Goal: Task Accomplishment & Management: Use online tool/utility

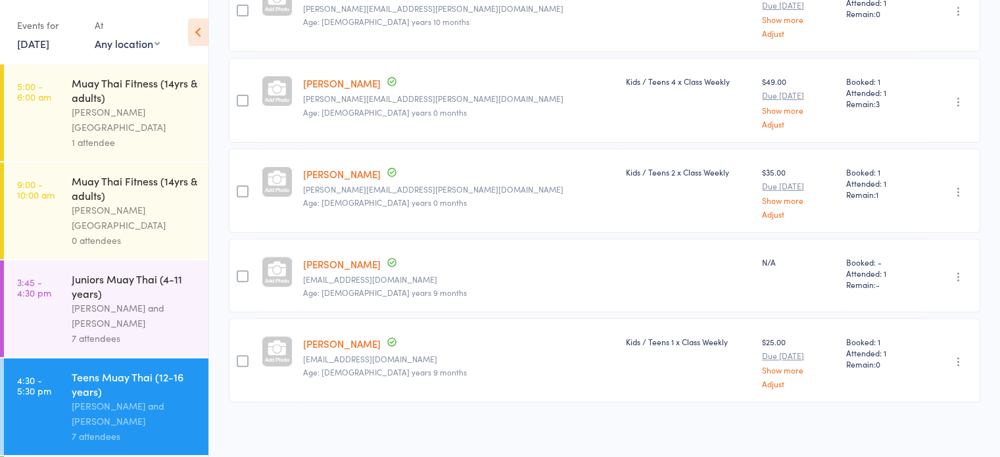
scroll to position [97, 0]
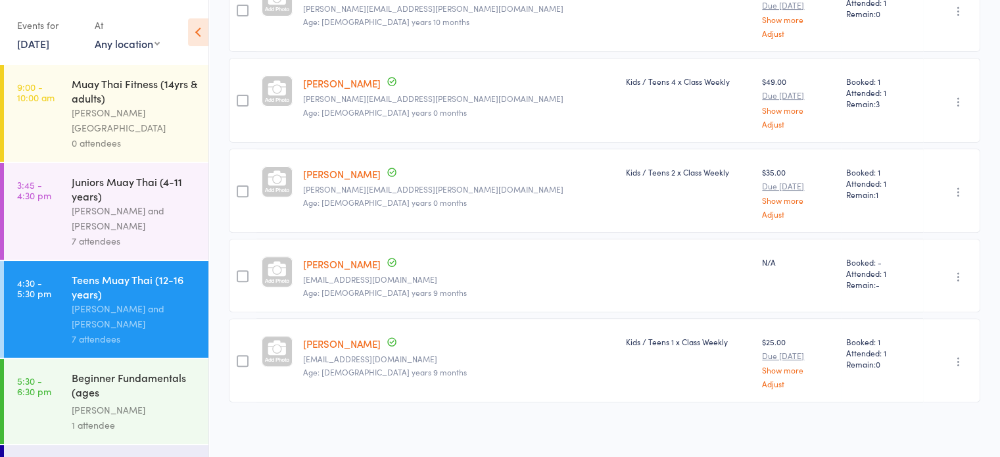
click at [158, 370] on div "Beginner Fundamentals (ages [DEMOGRAPHIC_DATA]+)" at bounding box center [135, 386] width 126 height 32
click at [4, 359] on link "5:30 - 6:30 pm Beginner Fundamentals (ages [DEMOGRAPHIC_DATA]+) [PERSON_NAME] 1…" at bounding box center [106, 401] width 204 height 85
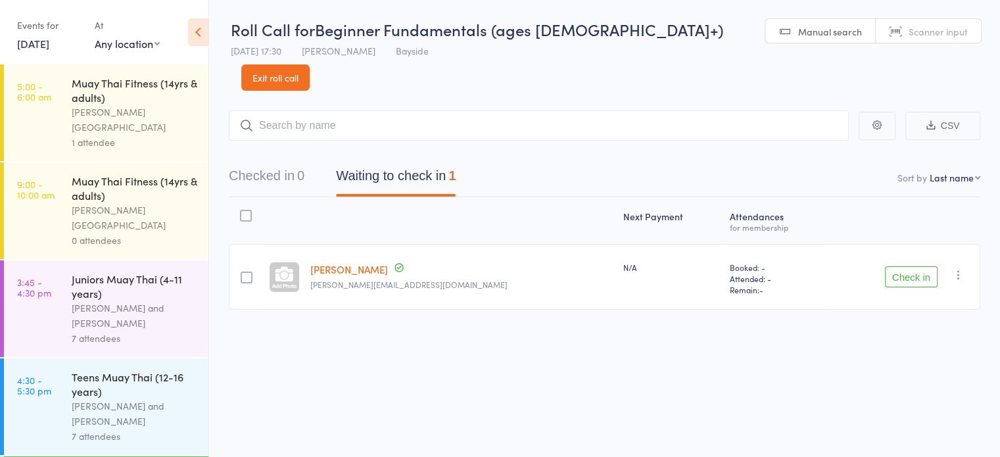
click at [916, 266] on button "Check in" at bounding box center [911, 276] width 53 height 21
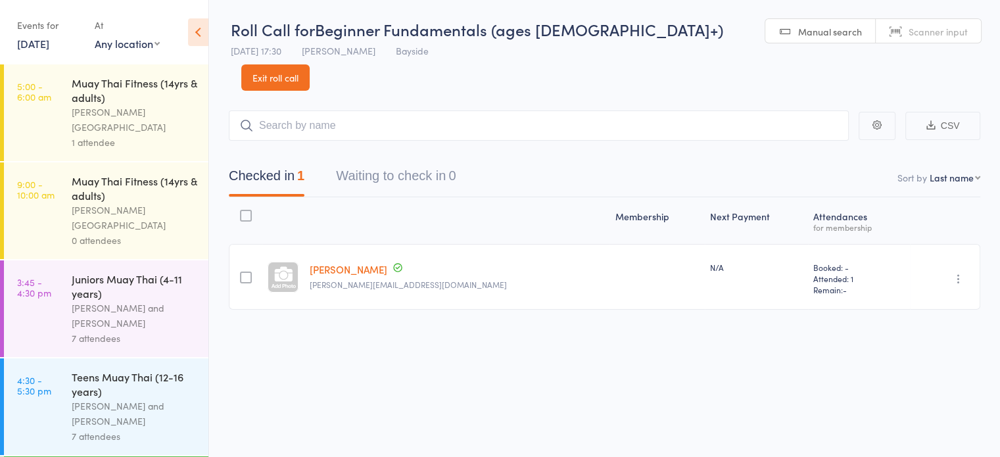
click at [875, 37] on link "Scanner input" at bounding box center [927, 31] width 105 height 25
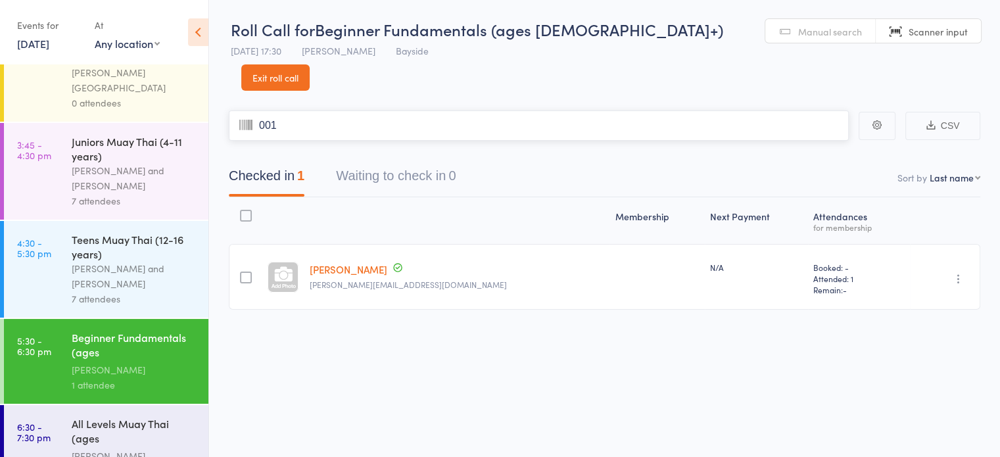
type input "0018"
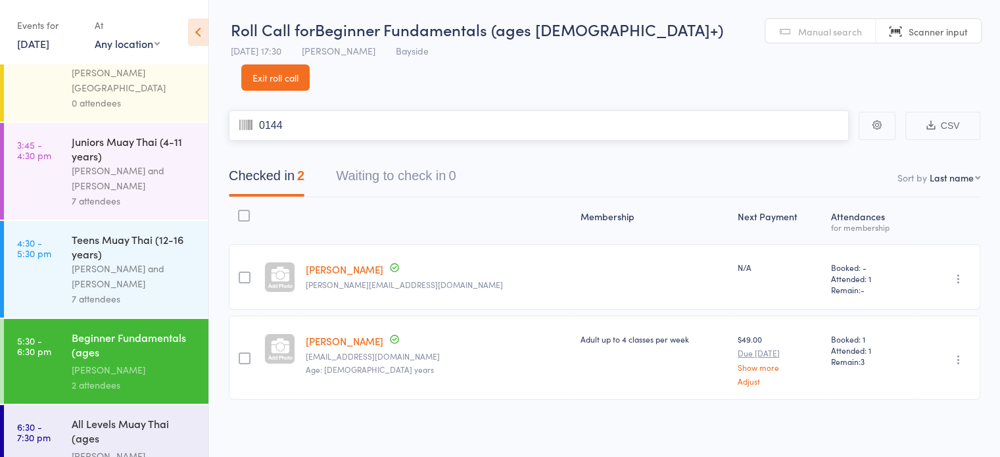
type input "0144"
type input "0029"
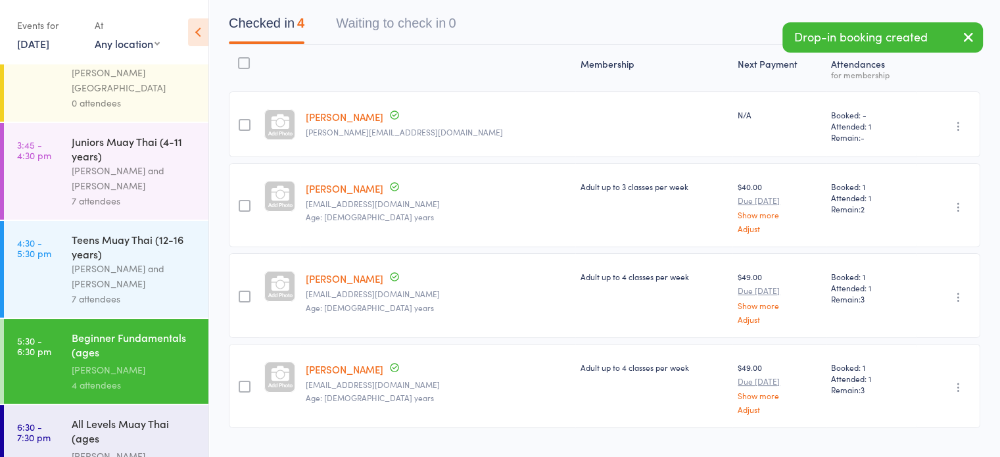
scroll to position [152, 0]
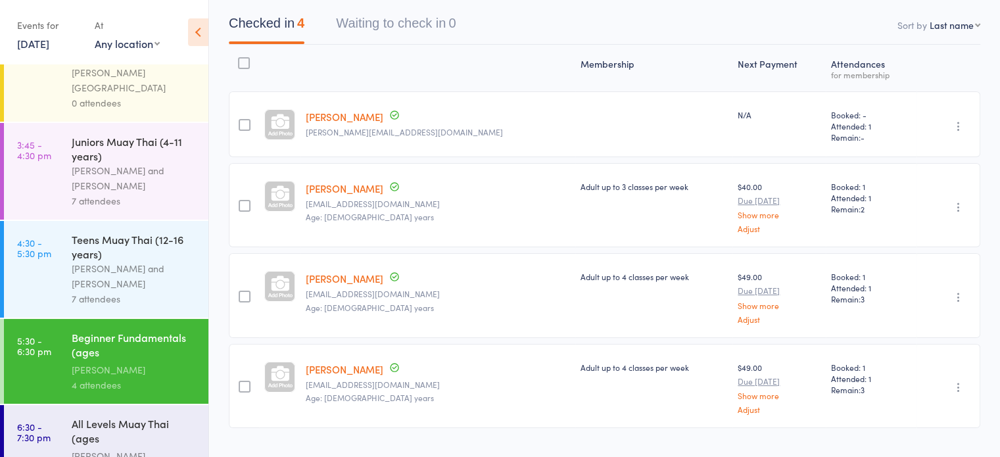
type input "0170"
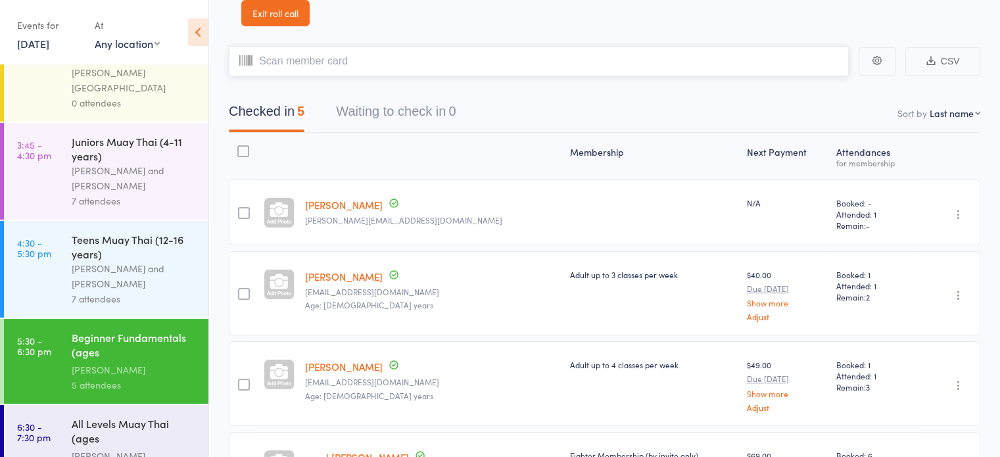
scroll to position [0, 0]
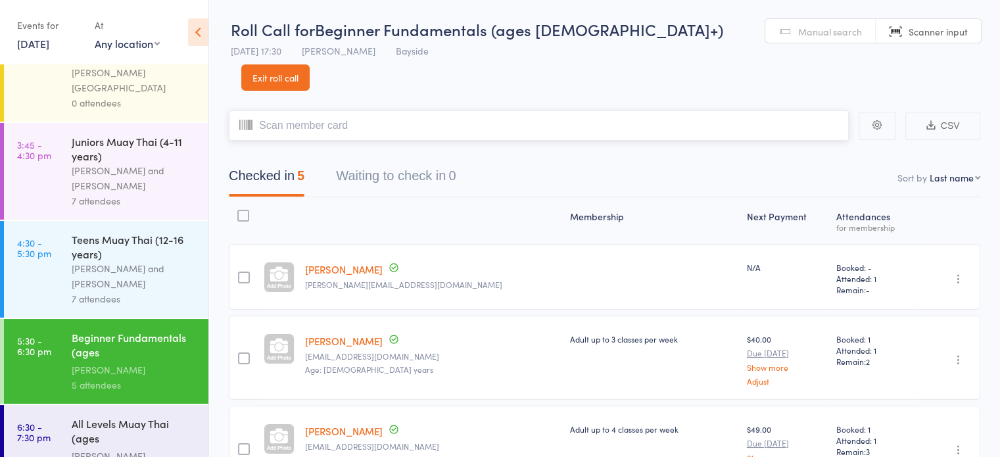
click at [373, 110] on input "search" at bounding box center [539, 125] width 620 height 30
type input "i"
type input "saac"
click at [783, 34] on link "Manual search" at bounding box center [820, 31] width 110 height 25
click at [448, 110] on input "search" at bounding box center [539, 125] width 620 height 30
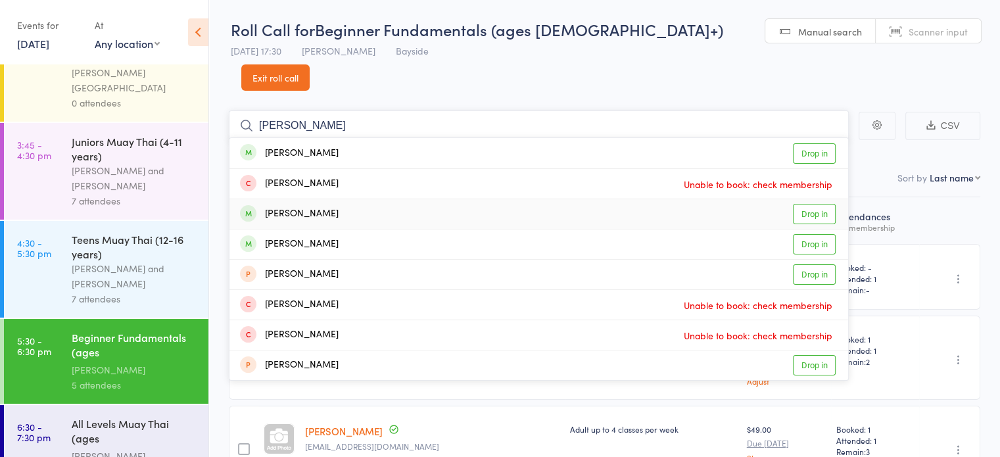
type input "[PERSON_NAME]"
click at [808, 204] on link "Drop in" at bounding box center [814, 214] width 43 height 20
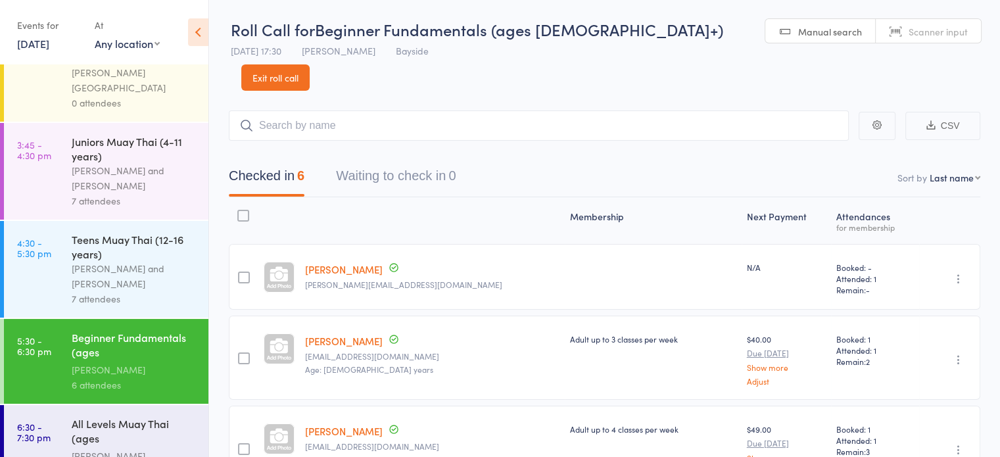
click at [875, 35] on link "Scanner input" at bounding box center [927, 31] width 105 height 25
type input "0119"
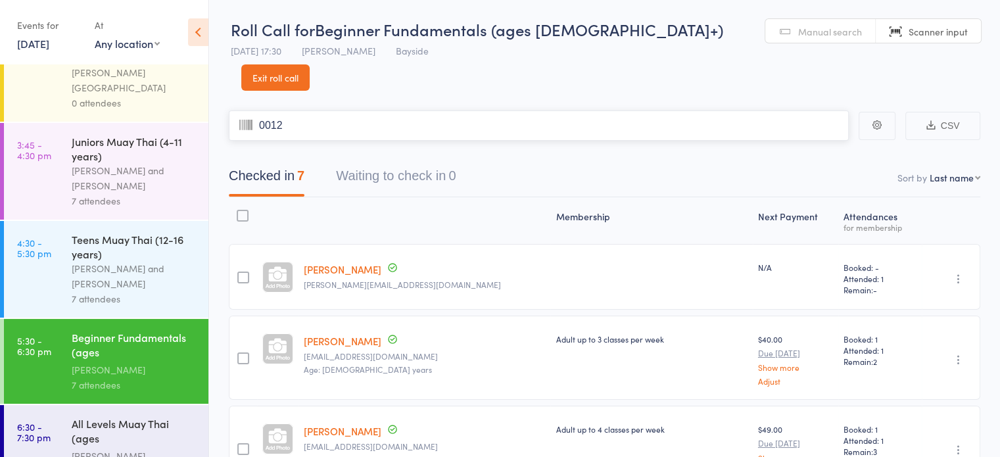
type input "0012"
